Goal: Use online tool/utility: Utilize a website feature to perform a specific function

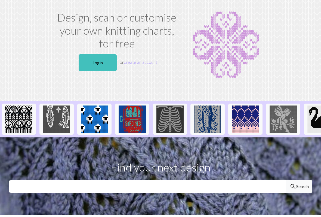
scroll to position [30, 0]
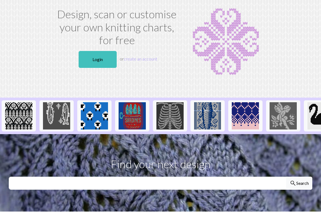
click at [220, 139] on section "Find your next design search Search" at bounding box center [160, 172] width 321 height 77
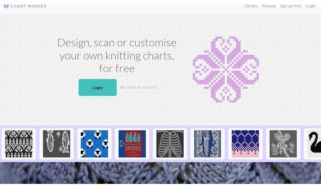
scroll to position [0, 0]
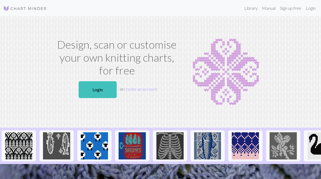
click at [313, 8] on link "Login" at bounding box center [311, 8] width 14 height 11
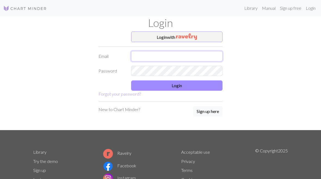
click at [176, 54] on input "text" at bounding box center [176, 56] width 91 height 10
type input "[EMAIL_ADDRESS][DOMAIN_NAME]"
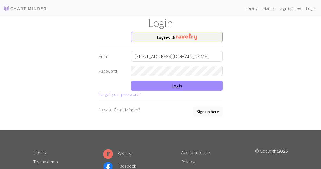
click at [202, 86] on button "Login" at bounding box center [176, 86] width 91 height 10
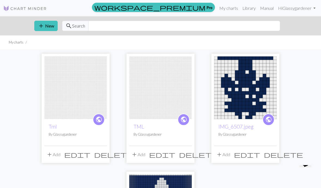
click at [47, 29] on button "add New" at bounding box center [45, 26] width 23 height 10
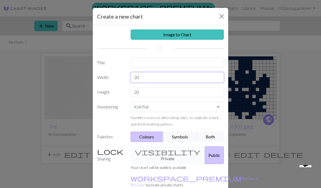
click at [156, 77] on input "20" at bounding box center [178, 77] width 94 height 10
type input "2"
type input "53"
click at [150, 92] on input "20" at bounding box center [178, 92] width 94 height 10
type input "2"
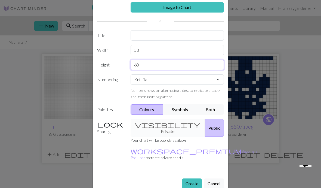
scroll to position [27, 0]
type input "60"
click at [194, 178] on button "Create" at bounding box center [192, 183] width 20 height 10
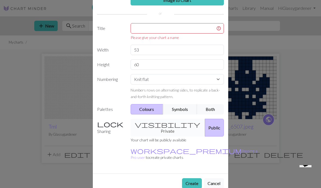
scroll to position [34, 0]
click at [193, 178] on button "Create" at bounding box center [192, 183] width 20 height 10
click at [194, 178] on button "Create" at bounding box center [192, 183] width 20 height 10
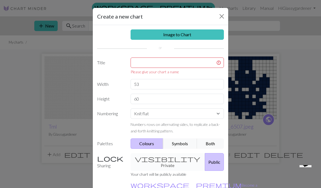
scroll to position [0, 0]
click at [202, 63] on input "text" at bounding box center [178, 62] width 94 height 10
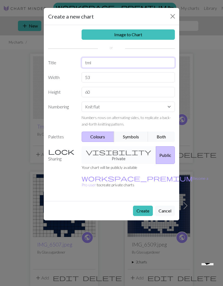
type input "tml"
click at [138, 179] on button "Create" at bounding box center [143, 210] width 20 height 10
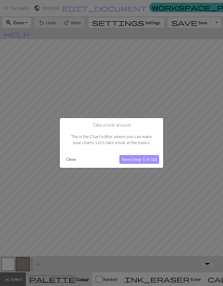
click at [140, 161] on button "Next (Step 1 of 10)" at bounding box center [139, 159] width 40 height 9
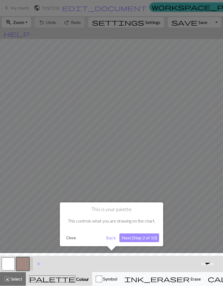
click at [143, 179] on button "Next (Step 2 of 10)" at bounding box center [139, 237] width 40 height 9
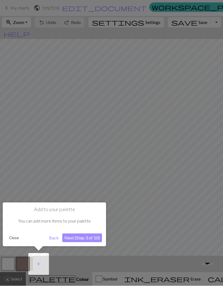
click at [90, 179] on button "Next (Step 3 of 10)" at bounding box center [82, 237] width 40 height 9
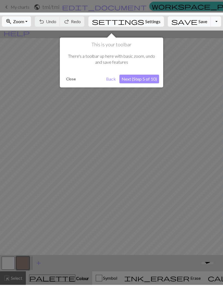
click at [137, 76] on button "Next (Step 5 of 10)" at bounding box center [139, 80] width 40 height 9
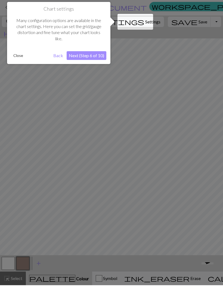
click at [83, 57] on button "Next (Step 6 of 10)" at bounding box center [87, 56] width 40 height 9
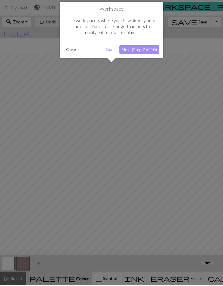
scroll to position [20, 0]
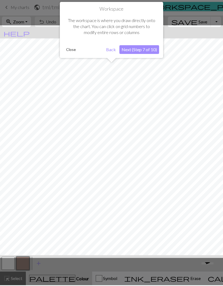
click at [147, 49] on button "Next (Step 7 of 10)" at bounding box center [139, 50] width 40 height 9
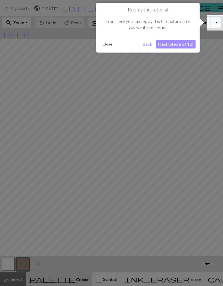
click at [186, 44] on button "Next (Step 8 of 10)" at bounding box center [176, 44] width 40 height 9
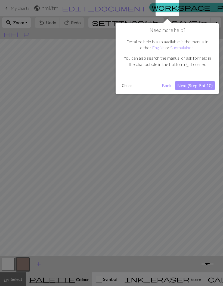
click at [192, 87] on button "Next (Step 9 of 10)" at bounding box center [195, 85] width 40 height 9
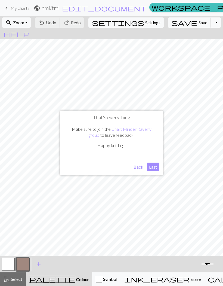
click at [153, 169] on button "Last" at bounding box center [153, 166] width 12 height 9
click at [27, 179] on button "button" at bounding box center [22, 263] width 13 height 13
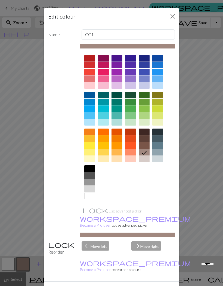
click at [145, 71] on div at bounding box center [144, 72] width 11 height 7
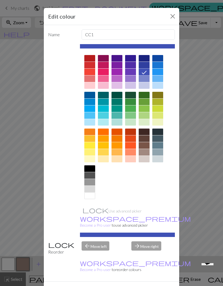
click at [189, 179] on div "Edit colour Name CC1 Use advanced picker workspace_premium Become a Pro user to…" at bounding box center [111, 143] width 223 height 286
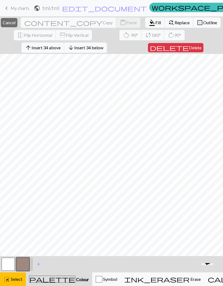
click at [189, 47] on span "Delete" at bounding box center [195, 47] width 13 height 5
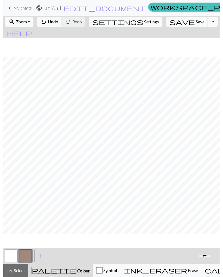
scroll to position [0, 0]
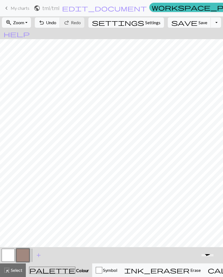
click at [5, 7] on span "keyboard_arrow_left" at bounding box center [6, 8] width 7 height 8
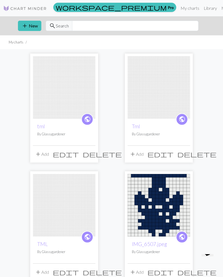
click at [163, 179] on img at bounding box center [159, 205] width 63 height 63
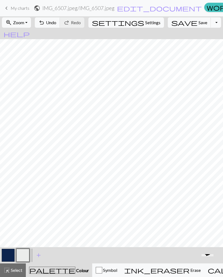
click at [67, 16] on nav "keyboard_arrow_left My charts public IMG_6507.jpeg / IMG_6507.jpeg edit_documen…" at bounding box center [111, 8] width 223 height 16
click at [60, 27] on button "undo Undo Undo" at bounding box center [47, 22] width 25 height 10
click at [66, 25] on div "undo Undo Undo redo Redo Redo" at bounding box center [59, 22] width 53 height 13
click at [190, 179] on span "Erase" at bounding box center [195, 270] width 11 height 5
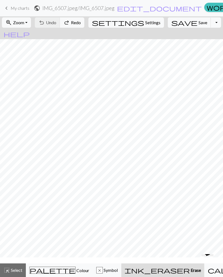
click at [190, 179] on span "Erase" at bounding box center [195, 270] width 11 height 5
click at [154, 179] on div "ink_eraser Erase Erase" at bounding box center [163, 270] width 76 height 7
click at [190, 179] on span "Erase" at bounding box center [195, 270] width 11 height 5
click at [30, 30] on span "help" at bounding box center [17, 34] width 26 height 8
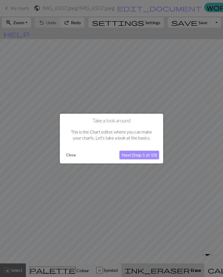
click at [5, 10] on div at bounding box center [111, 138] width 223 height 277
